Goal: Information Seeking & Learning: Compare options

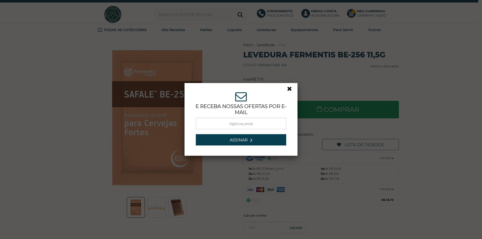
click at [289, 88] on link at bounding box center [291, 90] width 9 height 9
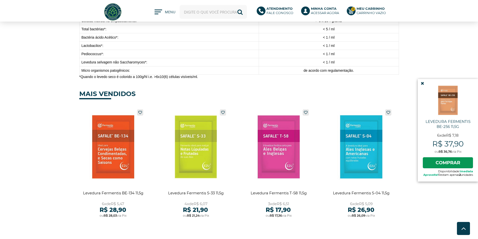
scroll to position [385, 0]
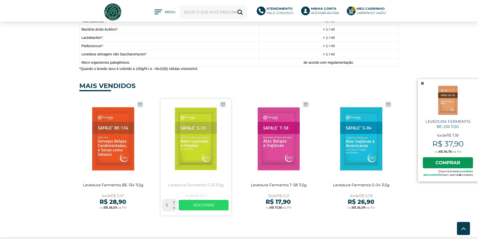
click at [188, 143] on link at bounding box center [196, 157] width 71 height 117
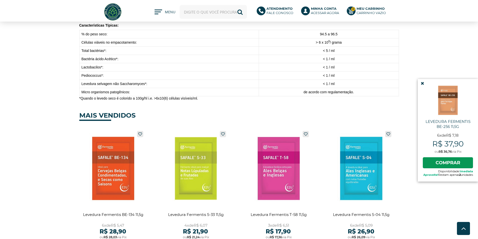
scroll to position [368, 0]
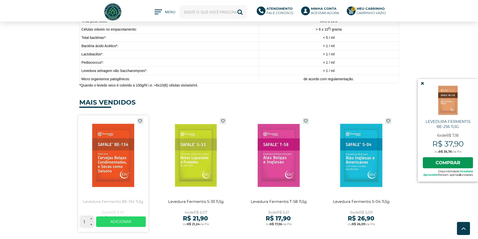
click at [113, 152] on link at bounding box center [113, 174] width 71 height 117
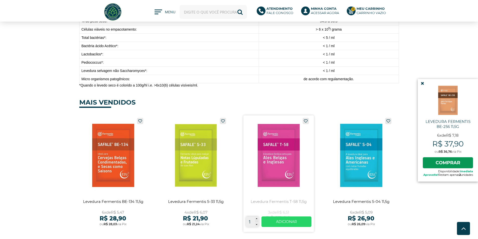
click at [274, 155] on link at bounding box center [279, 174] width 71 height 117
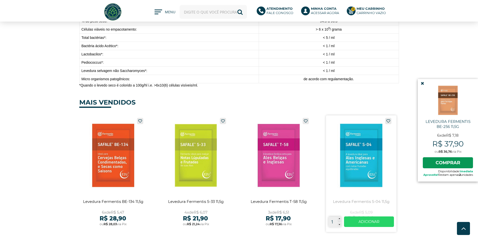
click at [369, 166] on link at bounding box center [361, 174] width 71 height 117
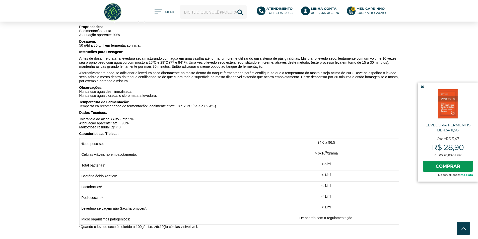
scroll to position [251, 0]
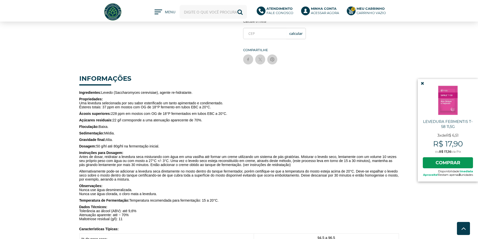
scroll to position [168, 0]
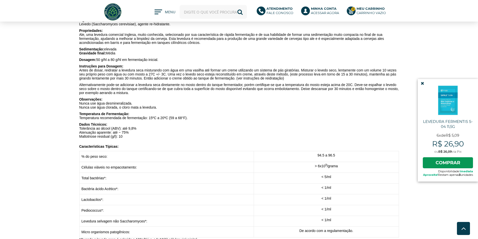
scroll to position [234, 0]
